Goal: Information Seeking & Learning: Find specific fact

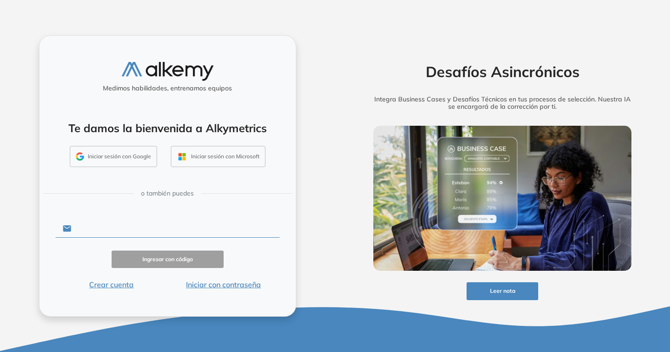
click at [175, 226] on input "text" at bounding box center [175, 228] width 208 height 17
click at [273, 256] on div "Ingresar con código" at bounding box center [168, 260] width 224 height 18
click at [197, 224] on input "text" at bounding box center [175, 228] width 208 height 17
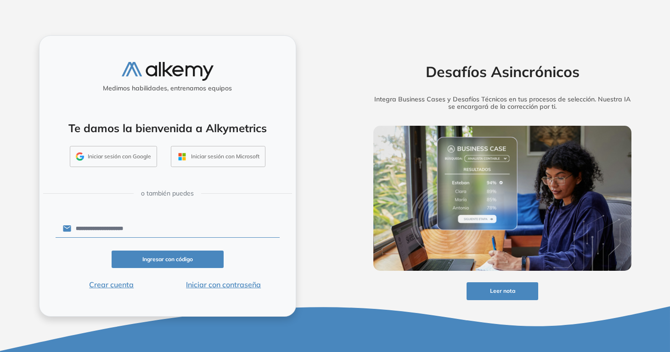
click at [214, 286] on button "Iniciar con contraseña" at bounding box center [224, 284] width 112 height 11
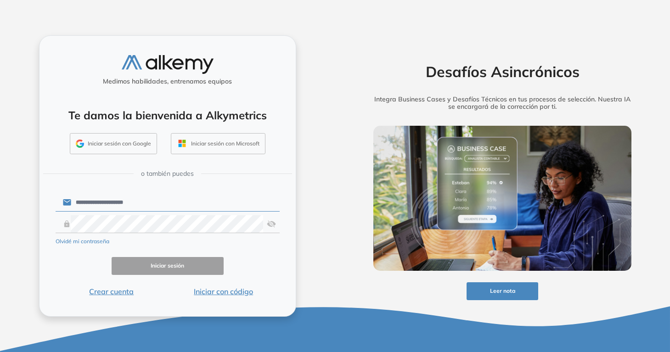
type input "**********"
click at [156, 277] on form "**********" at bounding box center [168, 244] width 224 height 105
click at [156, 272] on button "Iniciar sesión" at bounding box center [168, 266] width 112 height 18
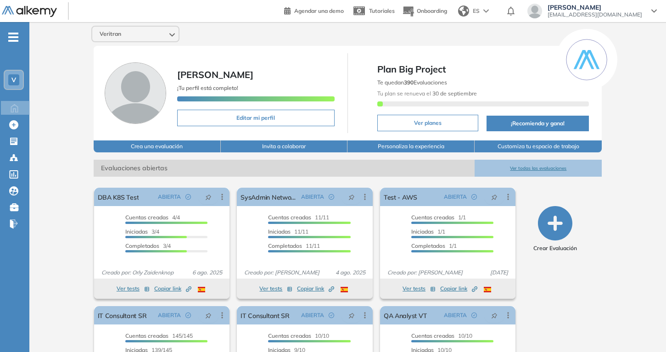
scroll to position [76, 0]
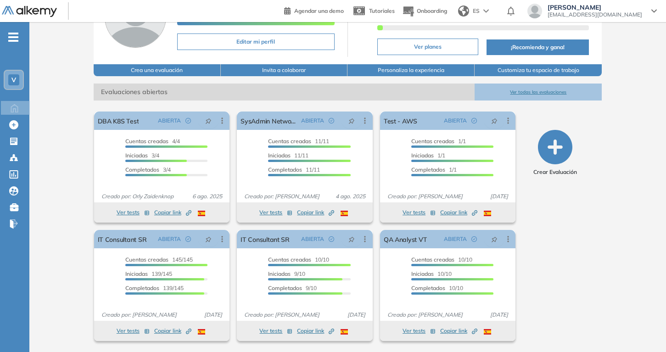
click at [544, 89] on button "Ver todas las evaluaciones" at bounding box center [538, 92] width 127 height 17
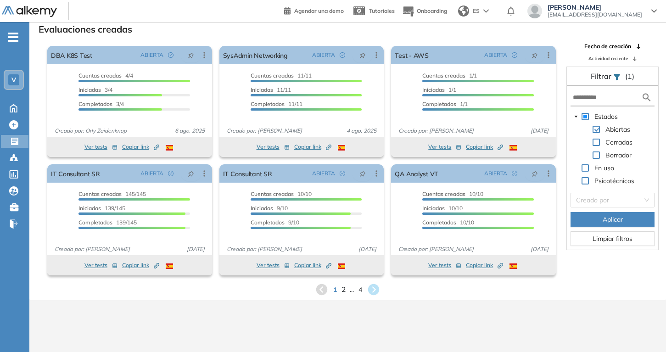
click at [344, 289] on span "2" at bounding box center [344, 289] width 4 height 11
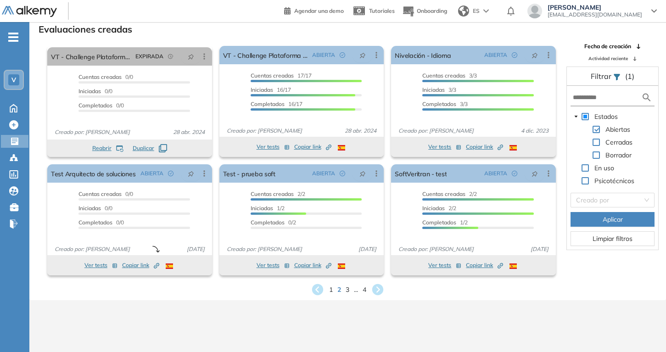
click at [345, 287] on div "1 2 3 ... 4" at bounding box center [348, 290] width 622 height 14
click at [347, 288] on span "3" at bounding box center [348, 289] width 4 height 11
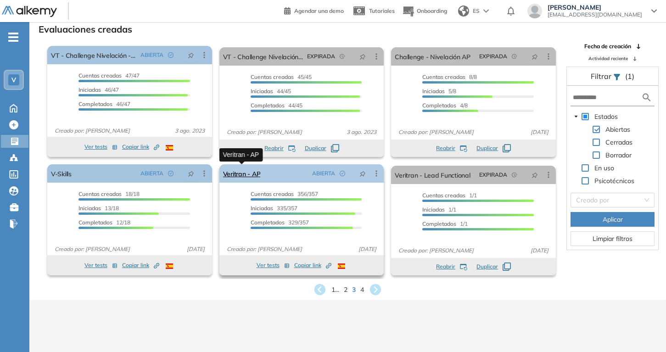
click at [239, 170] on link "Veritran - AP" at bounding box center [242, 173] width 38 height 18
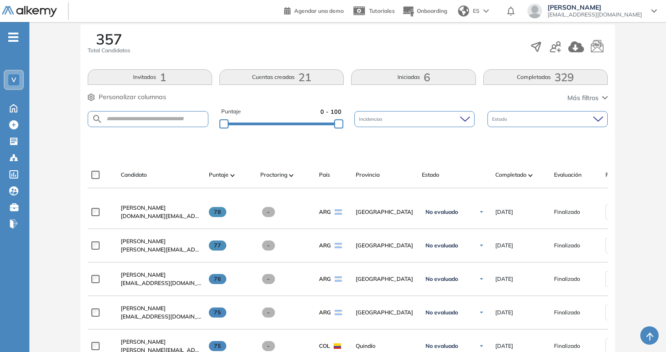
scroll to position [25, 0]
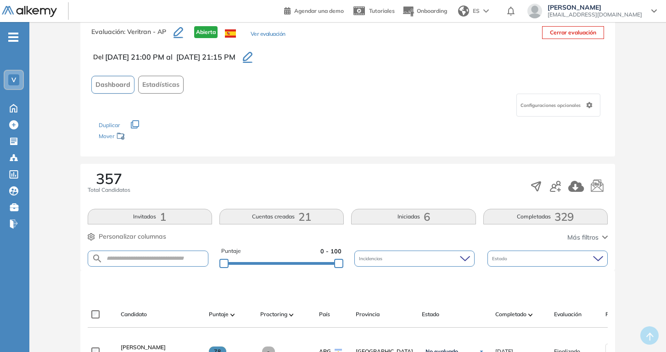
click at [155, 251] on form at bounding box center [148, 259] width 121 height 16
click at [149, 256] on input "text" at bounding box center [155, 258] width 105 height 7
type input "**********"
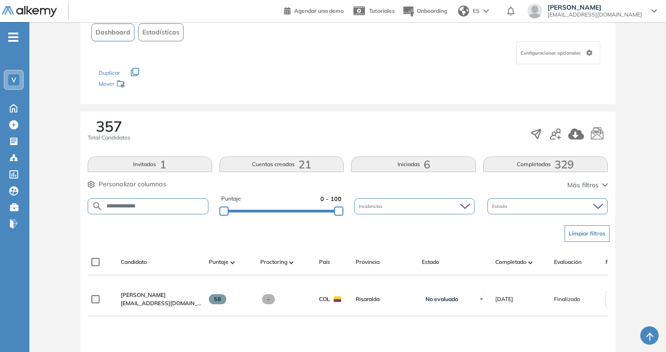
scroll to position [78, 0]
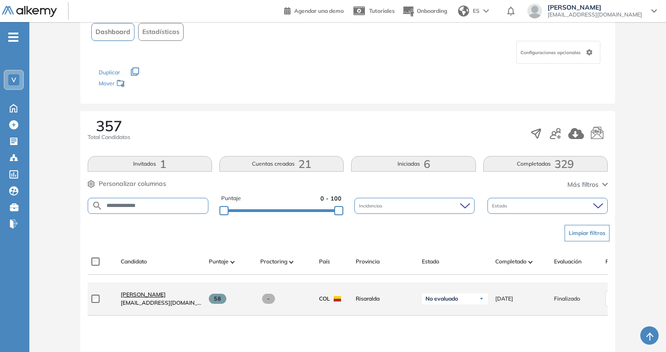
click at [149, 296] on span "Kevin Herrera" at bounding box center [143, 294] width 45 height 7
